Goal: Information Seeking & Learning: Find specific fact

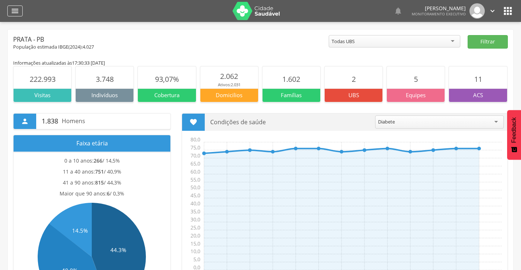
drag, startPoint x: 7, startPoint y: 6, endPoint x: 19, endPoint y: 14, distance: 14.4
click at [12, 10] on header " Dashboard Supervisão Produtividade Mapa da cidade Mapa de cobertura Ranking A…" at bounding box center [260, 11] width 521 height 22
click at [19, 14] on div "" at bounding box center [14, 10] width 15 height 11
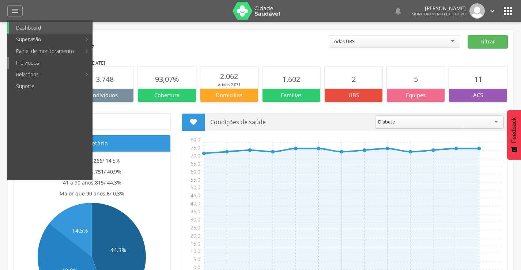
click at [29, 64] on link "Indivíduos" at bounding box center [50, 63] width 83 height 12
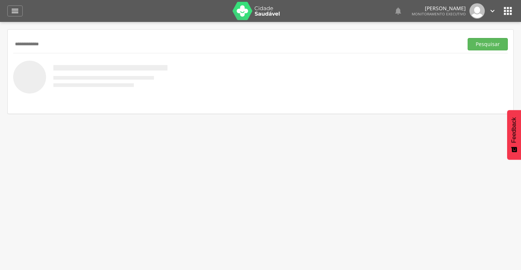
type input "**********"
click at [468, 38] on button "Pesquisar" at bounding box center [488, 44] width 40 height 12
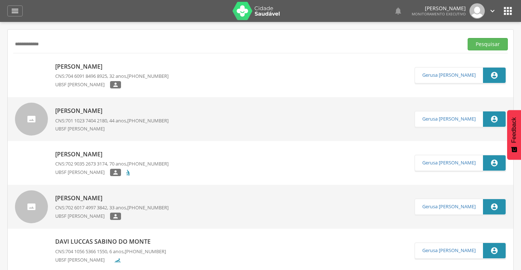
click at [104, 67] on p "[PERSON_NAME]" at bounding box center [111, 67] width 113 height 8
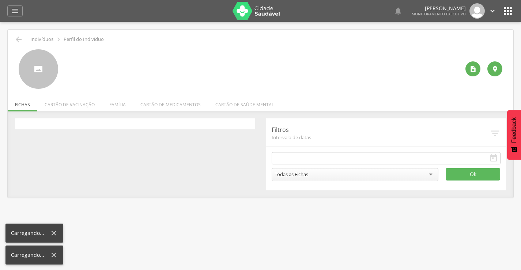
type input "**********"
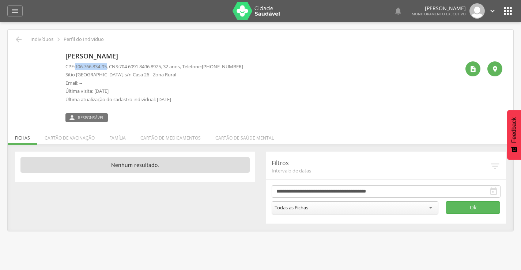
drag, startPoint x: 76, startPoint y: 68, endPoint x: 108, endPoint y: 66, distance: 31.9
click at [110, 67] on p "CPF: 106.766.834-95 , CNS: [PHONE_NUMBER] , 32 anos, Telefone: [PHONE_NUMBER]" at bounding box center [154, 66] width 178 height 7
copy span "106.766.834-95"
click at [123, 138] on li "Família" at bounding box center [117, 136] width 31 height 17
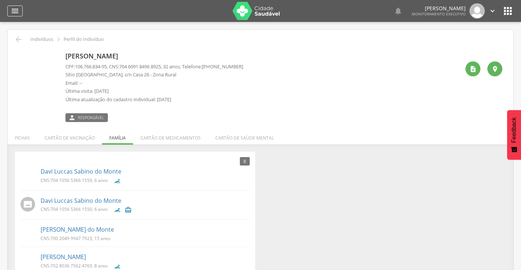
click at [12, 11] on icon "" at bounding box center [15, 11] width 9 height 9
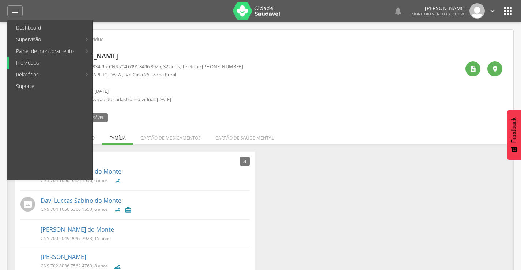
click at [28, 60] on link "Indivíduos" at bounding box center [50, 63] width 83 height 12
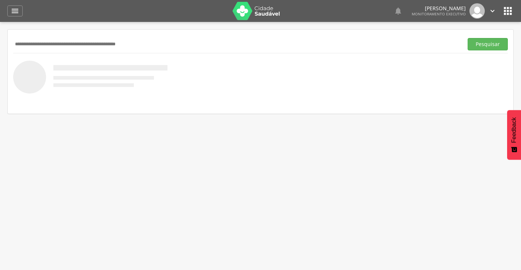
click at [44, 42] on input "text" at bounding box center [236, 44] width 447 height 12
click at [468, 38] on button "Pesquisar" at bounding box center [488, 44] width 40 height 12
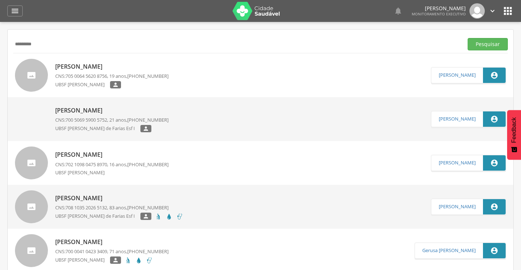
click at [83, 61] on div "[PERSON_NAME] CNS: 705 0064 5620 8756 , 19 anos, [PHONE_NUMBER] UBSF [PERSON_NA…" at bounding box center [111, 75] width 113 height 30
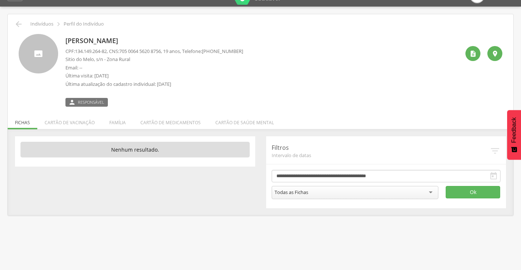
scroll to position [22, 0]
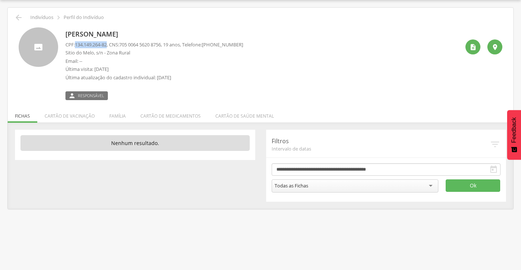
drag, startPoint x: 76, startPoint y: 44, endPoint x: 109, endPoint y: 43, distance: 32.9
click at [107, 43] on span "134.149.264-82" at bounding box center [91, 44] width 32 height 7
copy span "134.149.264-82"
click at [123, 116] on li "Família" at bounding box center [117, 114] width 31 height 17
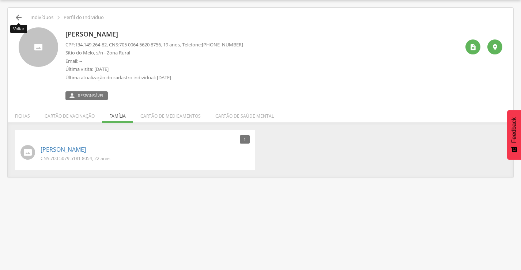
click at [19, 16] on icon "" at bounding box center [18, 17] width 9 height 9
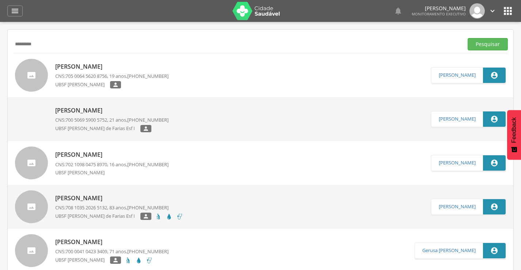
drag, startPoint x: 61, startPoint y: 44, endPoint x: 2, endPoint y: 46, distance: 59.3
click at [2, 46] on div " Supervisão  Distritos  Ubs Coordenador: - Prata / PB Intervalo de Tempo  S…" at bounding box center [260, 157] width 521 height 270
click at [468, 38] on button "Pesquisar" at bounding box center [488, 44] width 40 height 12
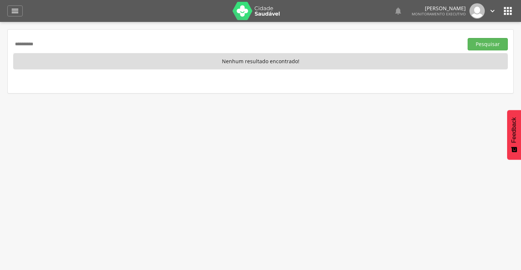
type input "**********"
click at [468, 38] on button "Pesquisar" at bounding box center [488, 44] width 40 height 12
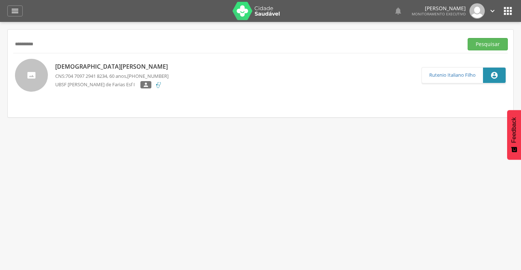
click at [72, 64] on p "[DEMOGRAPHIC_DATA][PERSON_NAME]" at bounding box center [113, 67] width 116 height 8
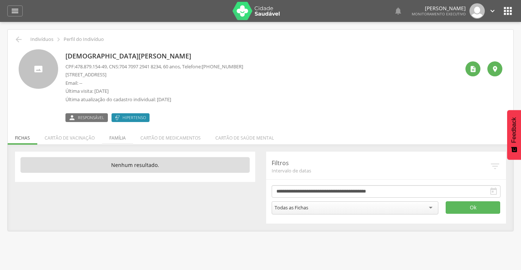
click at [121, 142] on li "Família" at bounding box center [117, 136] width 31 height 17
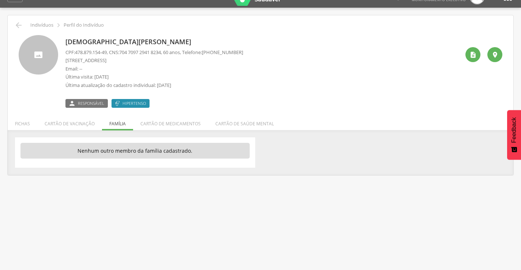
scroll to position [22, 0]
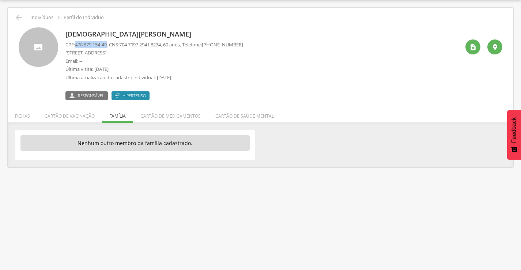
drag, startPoint x: 76, startPoint y: 45, endPoint x: 109, endPoint y: 42, distance: 33.0
click at [107, 42] on span "478.879.154-49" at bounding box center [91, 44] width 32 height 7
copy span "478.879.154-49"
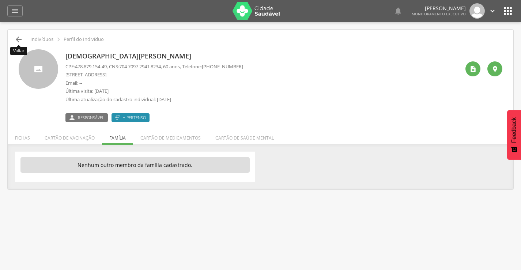
click at [18, 39] on icon "" at bounding box center [18, 39] width 9 height 9
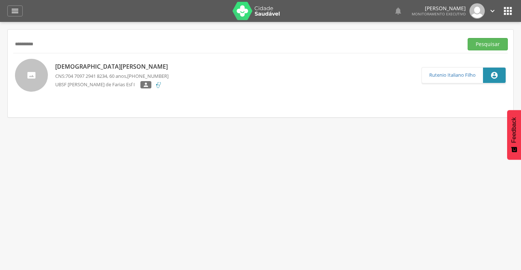
drag, startPoint x: 92, startPoint y: 49, endPoint x: 15, endPoint y: 42, distance: 76.7
click at [15, 42] on input "**********" at bounding box center [236, 44] width 447 height 12
click at [468, 38] on button "Pesquisar" at bounding box center [488, 44] width 40 height 12
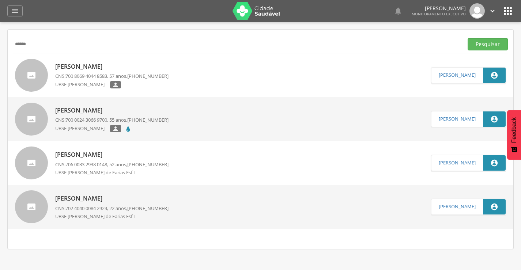
click at [79, 72] on div "[PERSON_NAME] CNS: 700 8069 4044 8583 , 57 anos, [PHONE_NUMBER] UBSF [PERSON_NA…" at bounding box center [111, 75] width 113 height 30
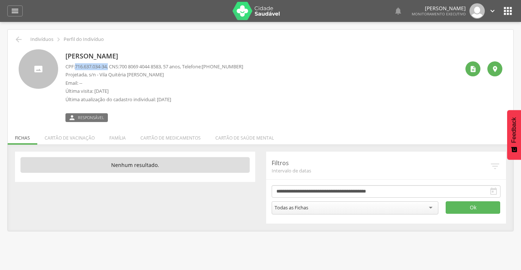
drag, startPoint x: 77, startPoint y: 68, endPoint x: 111, endPoint y: 68, distance: 34.0
click at [111, 68] on p "CPF: 716.637.034-34 , CNS: [PHONE_NUMBER] , 57 anos, Telefone: [PHONE_NUMBER]" at bounding box center [154, 66] width 178 height 7
copy p "716.637.034-34 ,"
click at [17, 41] on icon "" at bounding box center [18, 39] width 9 height 9
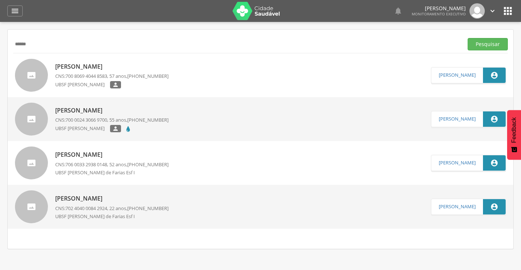
drag, startPoint x: 63, startPoint y: 42, endPoint x: 10, endPoint y: 42, distance: 52.3
click at [10, 42] on div "****** Pesquisar [PERSON_NAME] CNS: 700 8069 4044 8583 , 57 anos, [PHONE_NUMBER…" at bounding box center [261, 139] width 506 height 219
type input "*****"
drag, startPoint x: 66, startPoint y: 42, endPoint x: 10, endPoint y: 38, distance: 56.5
click at [10, 38] on div "***** Pesquisar [PERSON_NAME] CNS: 700 8069 4044 8583 , 57 anos, [PHONE_NUMBER]…" at bounding box center [261, 139] width 506 height 219
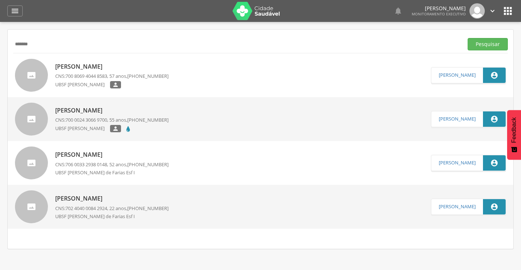
click at [468, 38] on button "Pesquisar" at bounding box center [488, 44] width 40 height 12
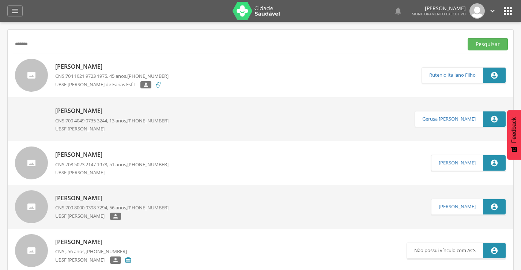
drag, startPoint x: 45, startPoint y: 52, endPoint x: 9, endPoint y: 45, distance: 36.8
click at [65, 40] on input "*******" at bounding box center [236, 44] width 447 height 12
drag, startPoint x: 87, startPoint y: 48, endPoint x: 10, endPoint y: 49, distance: 77.5
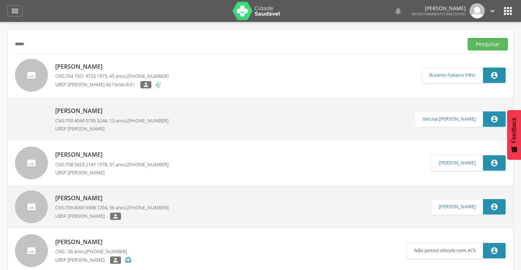
type input "*****"
click at [468, 38] on button "Pesquisar" at bounding box center [488, 44] width 40 height 12
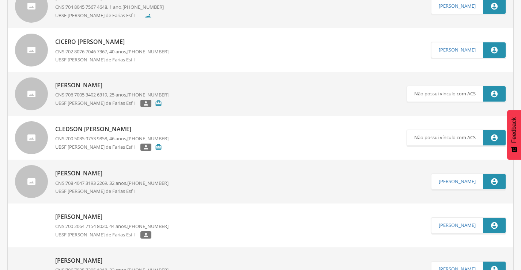
scroll to position [475, 0]
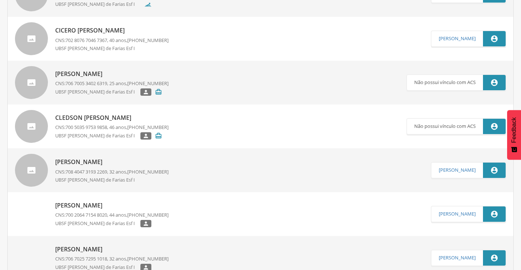
click at [95, 116] on p "Cledson [PERSON_NAME]" at bounding box center [111, 118] width 113 height 8
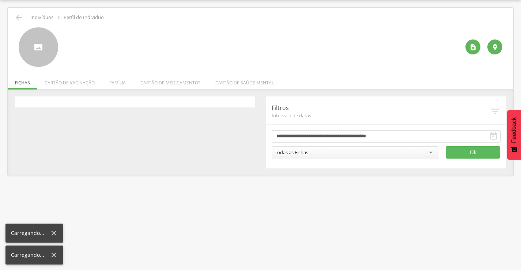
scroll to position [22, 0]
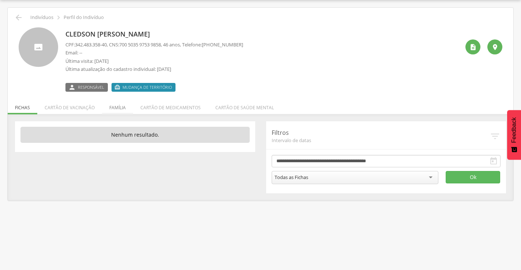
click at [116, 106] on li "Família" at bounding box center [117, 105] width 31 height 17
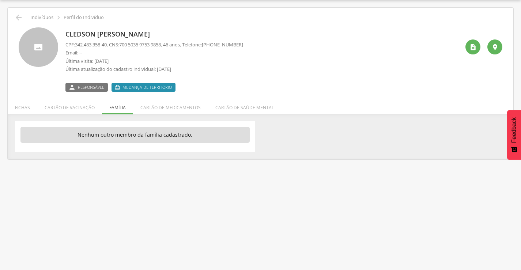
click at [15, 23] on div "Cledson [PERSON_NAME] CPF: 342.483.358-40 , CNS: [PHONE_NUMBER] , 46 anos, Tele…" at bounding box center [260, 57] width 495 height 70
click at [17, 17] on icon "" at bounding box center [18, 17] width 9 height 9
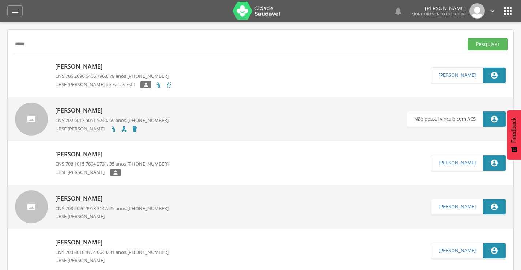
drag, startPoint x: 47, startPoint y: 45, endPoint x: 5, endPoint y: 38, distance: 42.2
click at [5, 38] on div " Supervisão  Distritos  Ubs Coordenador: - Prata / PB Intervalo de Tempo  S…" at bounding box center [260, 157] width 521 height 270
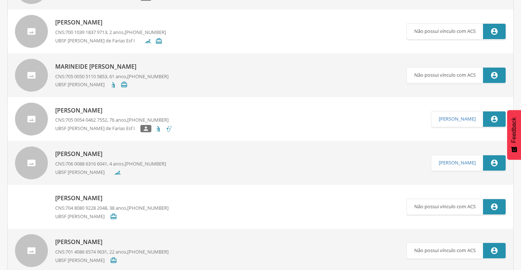
scroll to position [2010, 0]
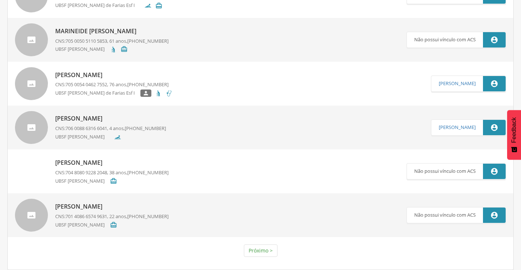
click at [101, 162] on p "[PERSON_NAME]" at bounding box center [111, 163] width 113 height 8
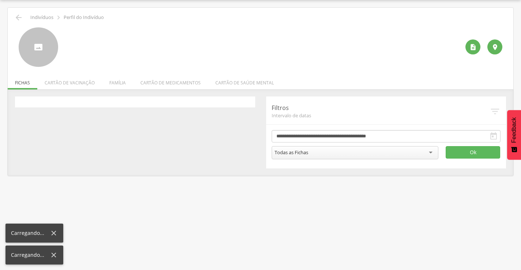
scroll to position [22, 0]
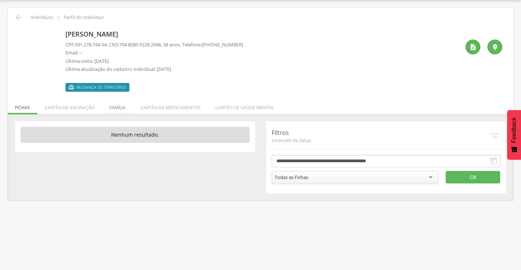
click at [116, 112] on li "Família" at bounding box center [117, 105] width 31 height 17
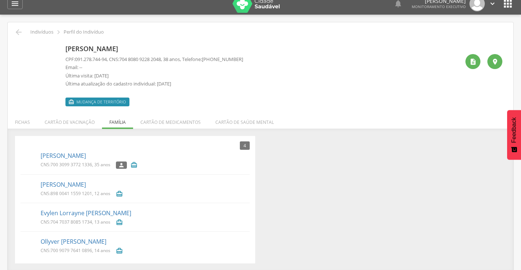
scroll to position [0, 0]
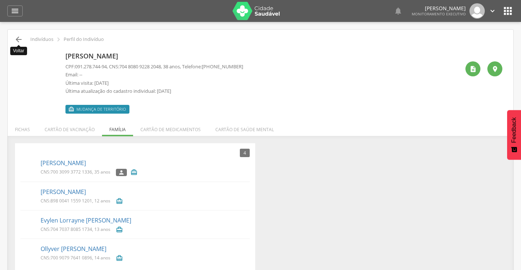
click at [22, 39] on icon "" at bounding box center [18, 39] width 9 height 9
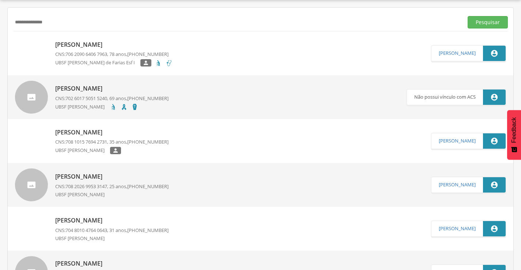
type input "**********"
click at [468, 16] on button "Pesquisar" at bounding box center [488, 22] width 40 height 12
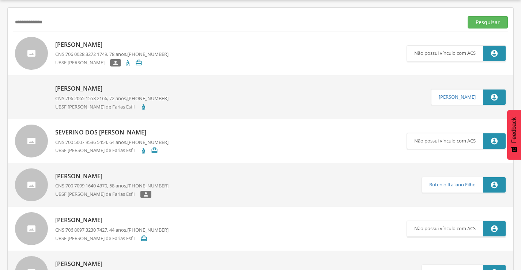
click at [95, 46] on p "[PERSON_NAME]" at bounding box center [111, 45] width 113 height 8
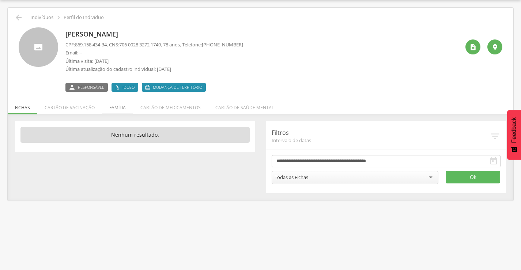
click at [116, 106] on li "Família" at bounding box center [117, 105] width 31 height 17
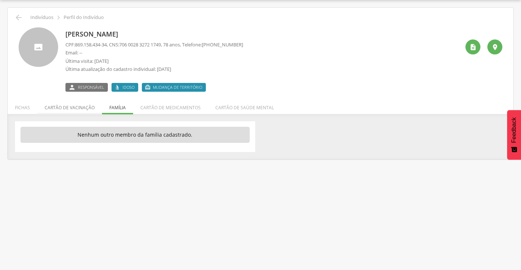
click li "Cartão de vacinação"
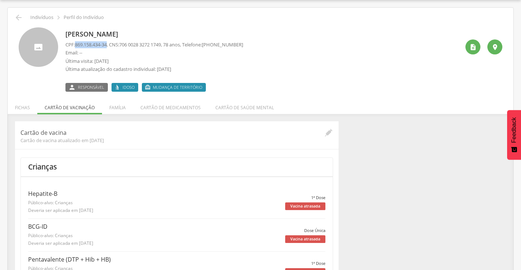
drag, startPoint x: 76, startPoint y: 46, endPoint x: 99, endPoint y: 45, distance: 22.7
click span "869.158.434-34"
copy span "869.158.434-34"
